Goal: Information Seeking & Learning: Learn about a topic

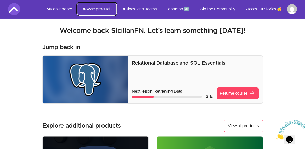
click at [99, 9] on link "Browse products" at bounding box center [96, 9] width 39 height 12
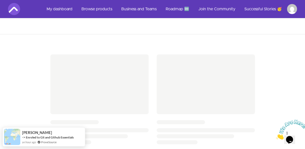
click at [299, 119] on div at bounding box center [289, 129] width 27 height 20
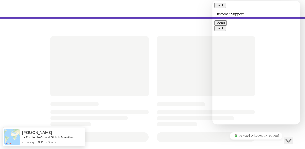
scroll to position [25, 0]
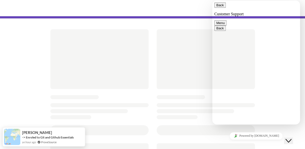
click at [292, 137] on button "Close Chat This icon closes the chat window." at bounding box center [288, 140] width 9 height 7
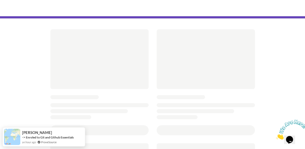
click at [276, 136] on icon "Close" at bounding box center [276, 138] width 0 height 4
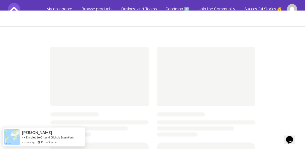
scroll to position [0, 0]
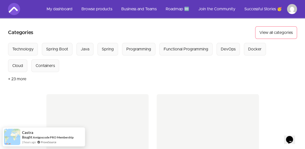
scroll to position [50, 0]
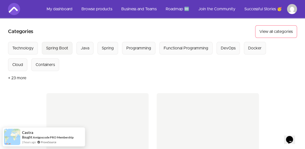
click at [64, 45] on div "Spring Boot" at bounding box center [57, 48] width 22 height 6
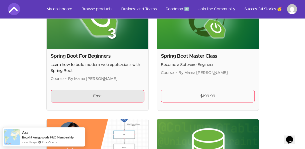
scroll to position [272, 0]
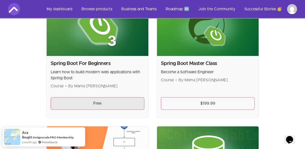
click at [100, 97] on link "Free" at bounding box center [98, 103] width 94 height 13
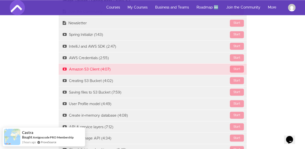
scroll to position [401, 0]
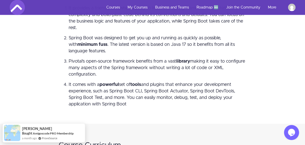
scroll to position [1378, 0]
